Goal: Transaction & Acquisition: Purchase product/service

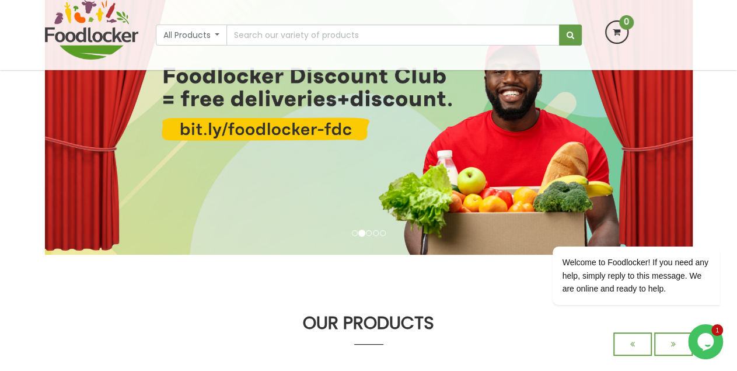
scroll to position [101, 0]
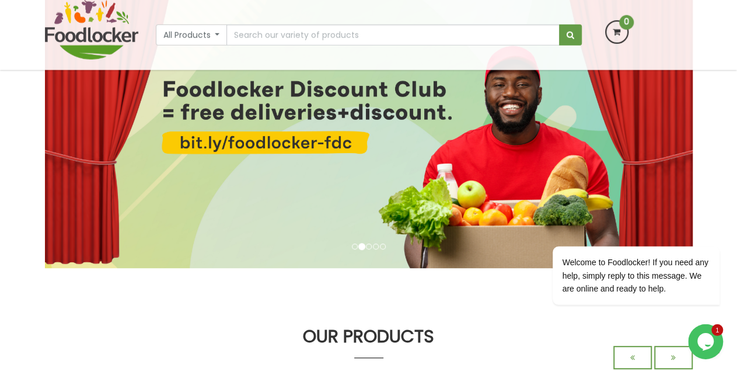
click at [368, 249] on li at bounding box center [369, 246] width 6 height 6
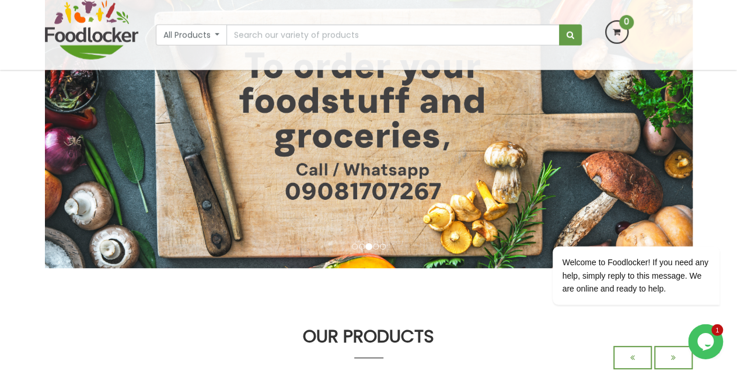
click at [361, 249] on li at bounding box center [362, 246] width 6 height 6
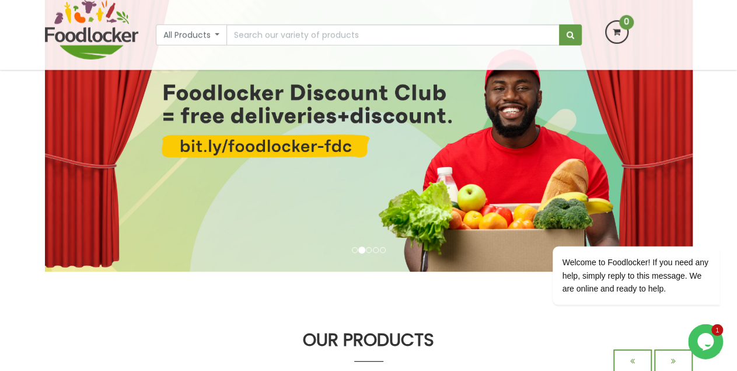
scroll to position [96, 0]
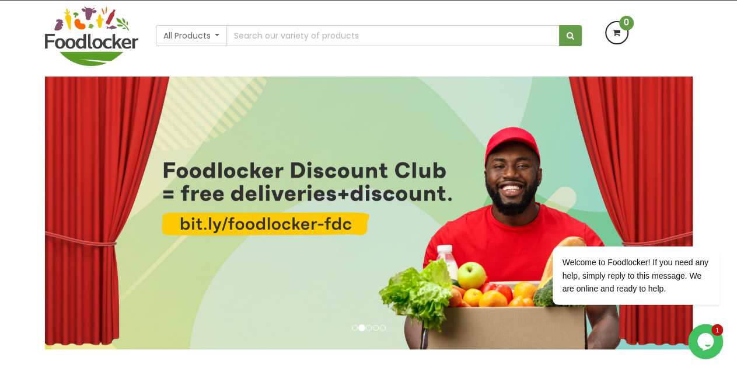
click at [368, 328] on li at bounding box center [369, 328] width 6 height 6
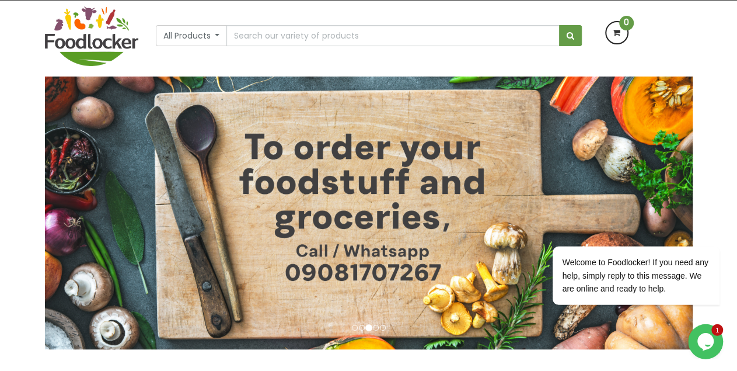
click at [377, 329] on li at bounding box center [376, 328] width 6 height 6
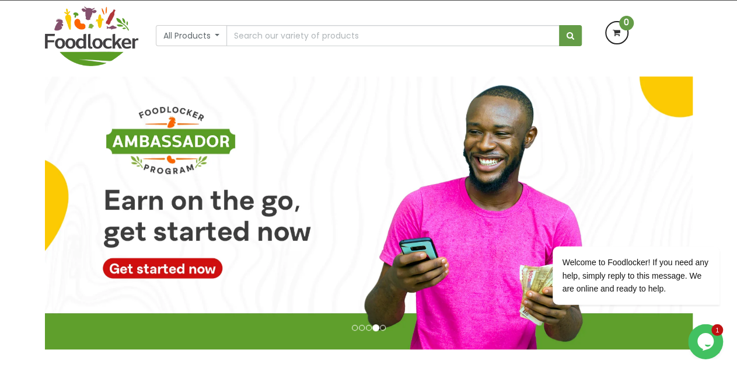
click at [381, 326] on li at bounding box center [383, 328] width 6 height 6
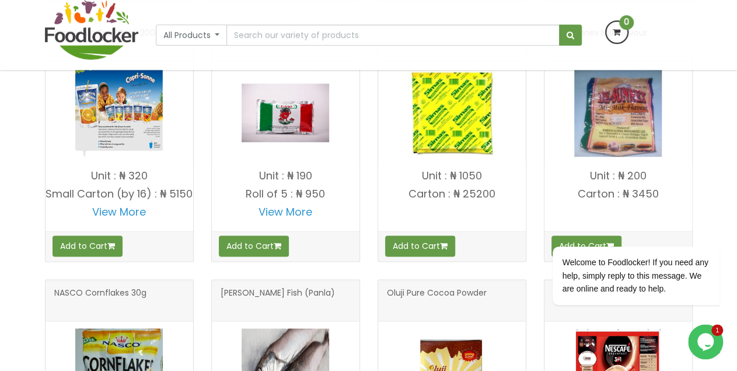
scroll to position [756, 0]
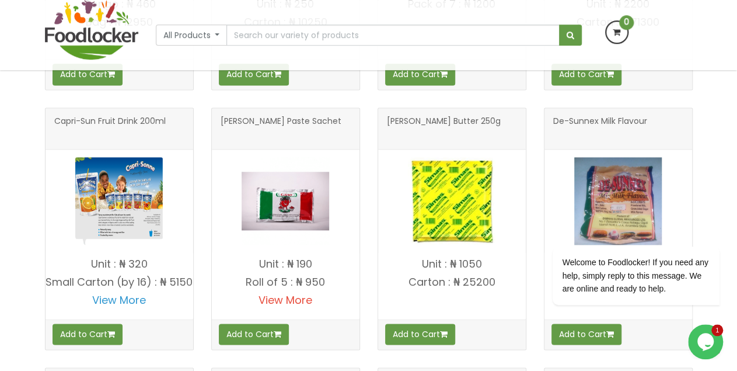
click at [293, 301] on link "View More" at bounding box center [286, 300] width 54 height 15
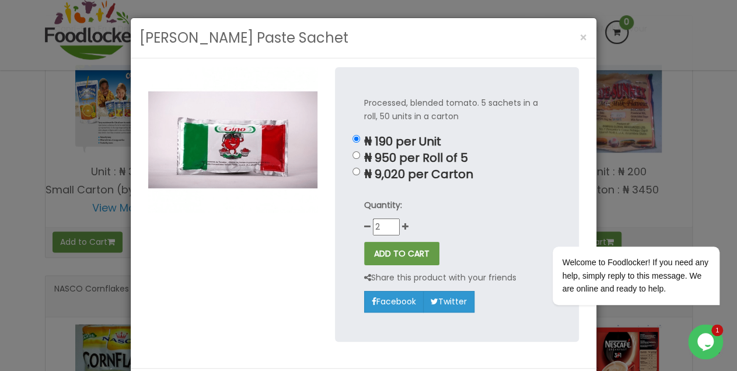
click at [385, 226] on input "2" at bounding box center [386, 226] width 27 height 17
click at [385, 226] on input "3" at bounding box center [386, 226] width 27 height 17
click at [385, 226] on input "4" at bounding box center [386, 226] width 27 height 17
type input "5"
click at [385, 226] on input "5" at bounding box center [386, 226] width 27 height 17
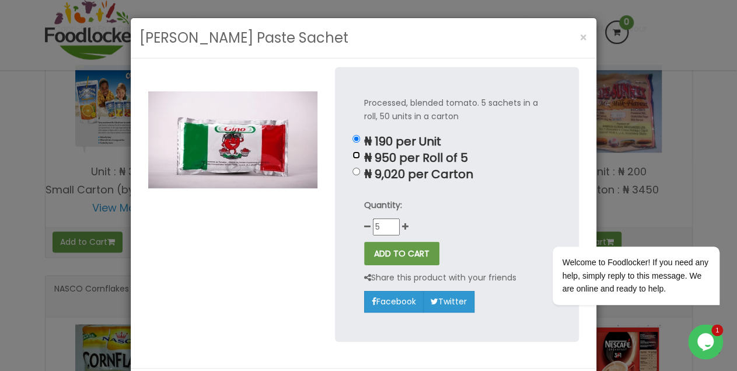
click at [353, 154] on input "₦ 950 per Roll of 5" at bounding box center [357, 155] width 8 height 8
radio input "true"
type input "1"
click at [353, 170] on input "₦ 9,020 per Carton" at bounding box center [357, 172] width 8 height 8
radio input "true"
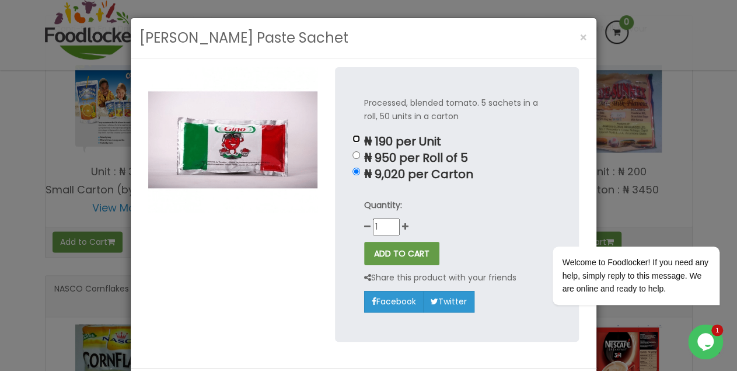
click at [353, 141] on input "₦ 190 per Unit" at bounding box center [357, 139] width 8 height 8
radio input "true"
click at [353, 156] on input "₦ 950 per Roll of 5" at bounding box center [357, 155] width 8 height 8
radio input "true"
click at [580, 32] on span "×" at bounding box center [584, 37] width 8 height 17
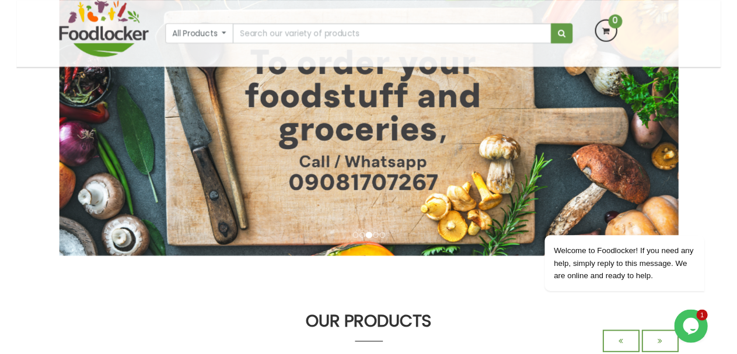
scroll to position [105, 0]
